Goal: Task Accomplishment & Management: Complete application form

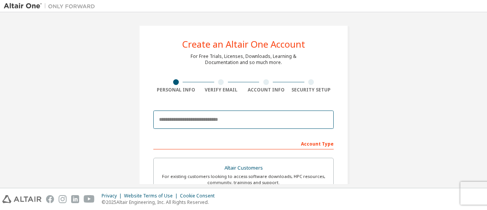
click at [208, 119] on input "email" at bounding box center [243, 119] width 180 height 18
type input "*"
type input "**********"
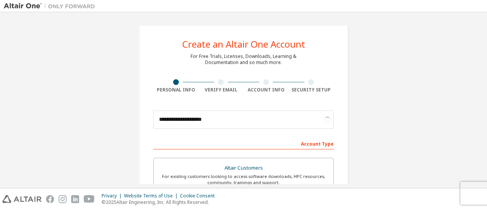
scroll to position [233, 0]
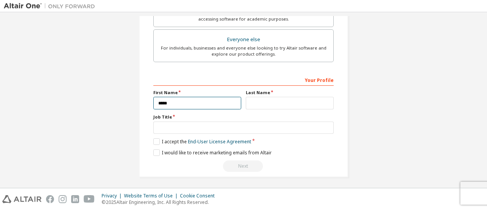
type input "*****"
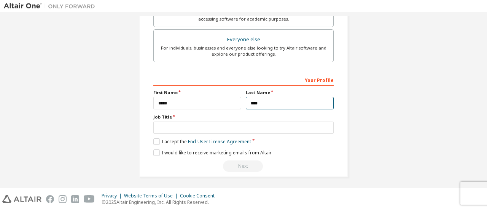
type input "****"
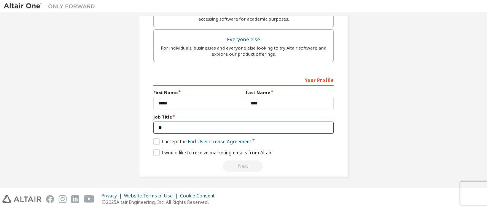
type input "*"
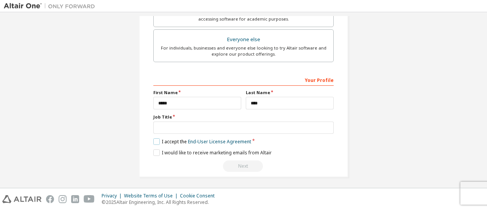
click at [155, 138] on label "I accept the End-User License Agreement" at bounding box center [202, 141] width 98 height 6
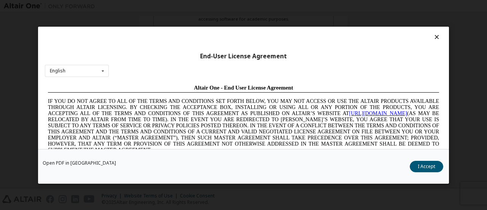
scroll to position [0, 0]
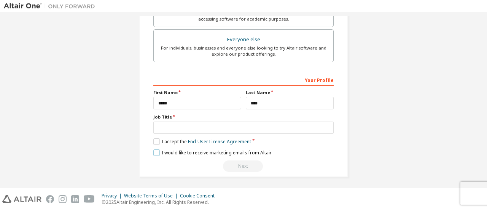
click at [156, 150] on label "I would like to receive marketing emails from Altair" at bounding box center [212, 152] width 118 height 6
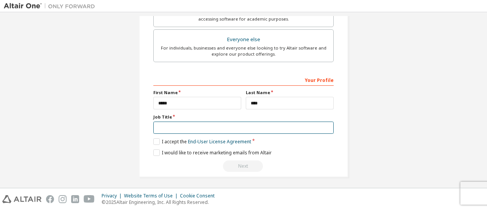
click at [205, 127] on input "text" at bounding box center [243, 127] width 180 height 13
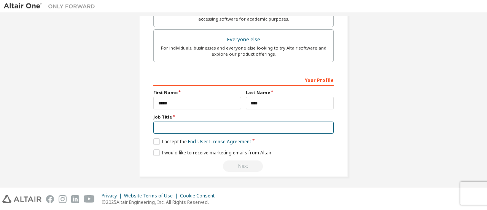
click at [291, 130] on input "text" at bounding box center [243, 127] width 180 height 13
type input "**********"
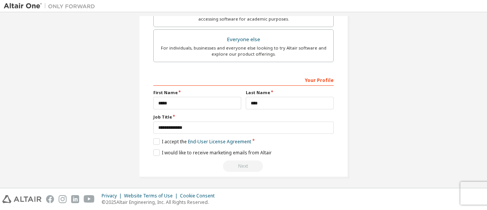
click at [239, 161] on div "Next" at bounding box center [243, 165] width 180 height 11
click at [313, 80] on div "Your Profile" at bounding box center [243, 79] width 180 height 12
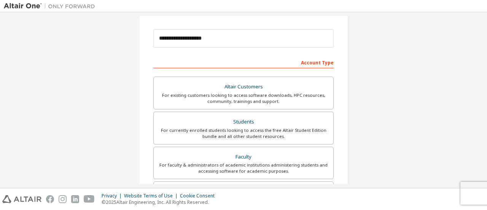
scroll to position [85, 0]
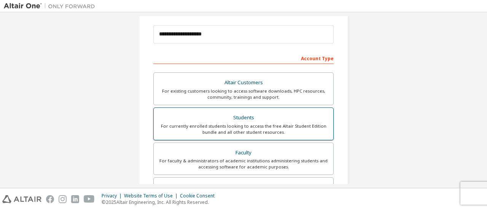
click at [309, 123] on div "For currently enrolled students looking to access the free Altair Student Editi…" at bounding box center [243, 129] width 171 height 12
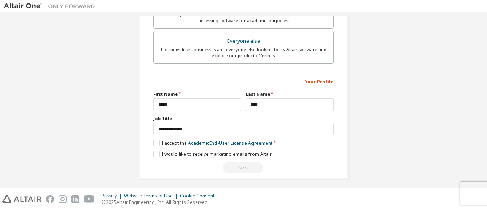
scroll to position [259, 0]
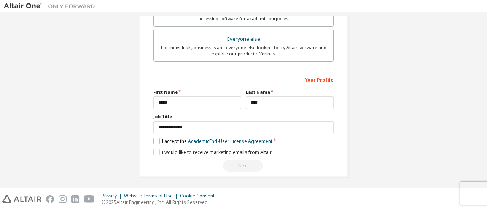
click at [154, 140] on label "I accept the Academic End-User License Agreement" at bounding box center [212, 141] width 119 height 6
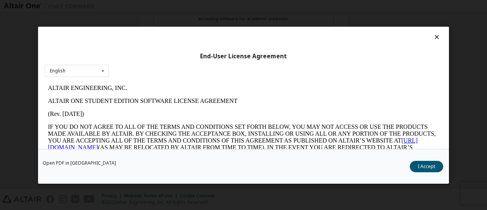
scroll to position [0, 0]
click at [413, 167] on button "I Accept" at bounding box center [426, 165] width 33 height 11
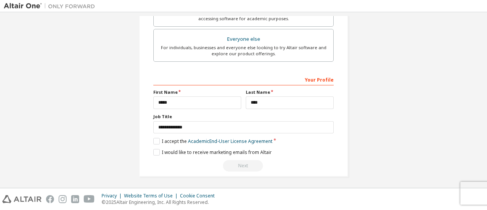
click at [250, 163] on div "Next" at bounding box center [243, 165] width 180 height 11
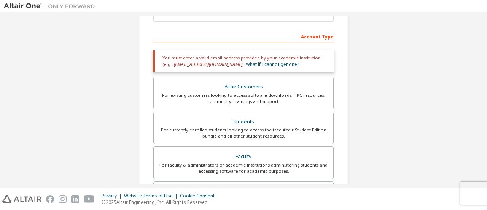
scroll to position [115, 0]
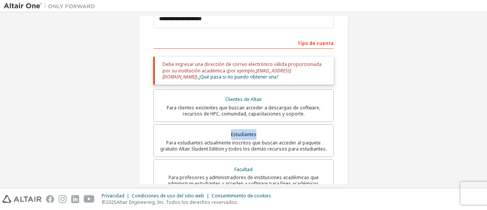
drag, startPoint x: 487, startPoint y: 112, endPoint x: 487, endPoint y: 121, distance: 9.5
click at [487, 121] on div "**********" at bounding box center [243, 99] width 487 height 175
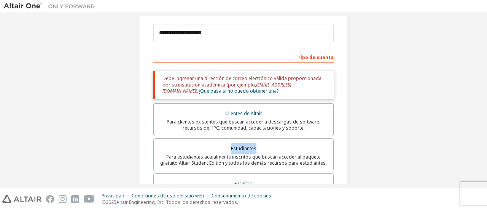
scroll to position [0, 0]
